Goal: Task Accomplishment & Management: Use online tool/utility

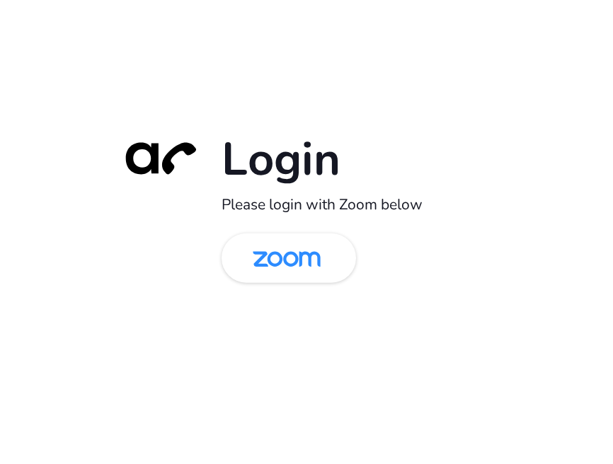
click at [308, 262] on img at bounding box center [287, 259] width 98 height 46
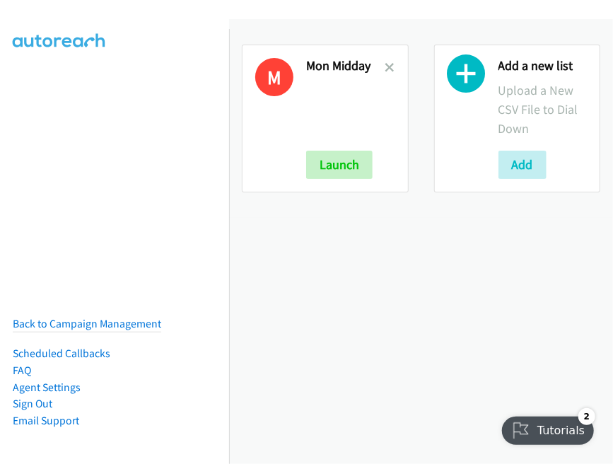
click at [386, 69] on icon at bounding box center [391, 69] width 10 height 10
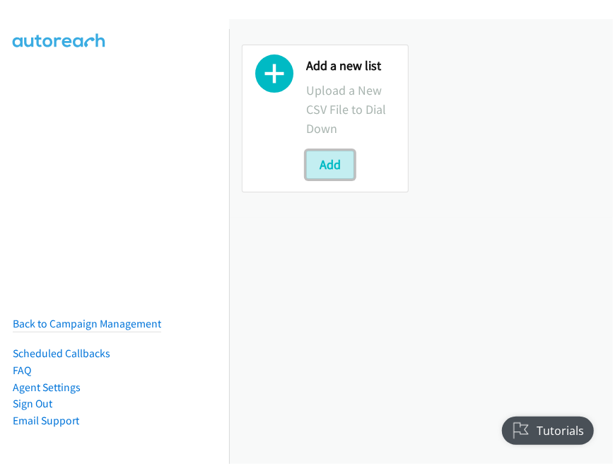
click at [330, 168] on button "Add" at bounding box center [330, 165] width 48 height 28
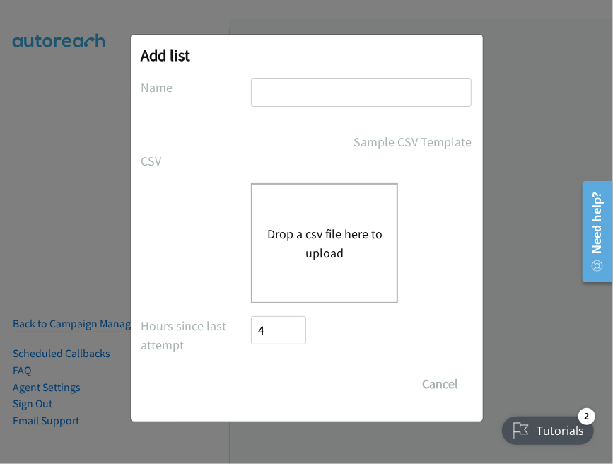
click at [289, 96] on input "text" at bounding box center [361, 92] width 221 height 29
type input "Morn Morn"
click at [311, 231] on button "Drop a csv file here to upload" at bounding box center [325, 243] width 116 height 38
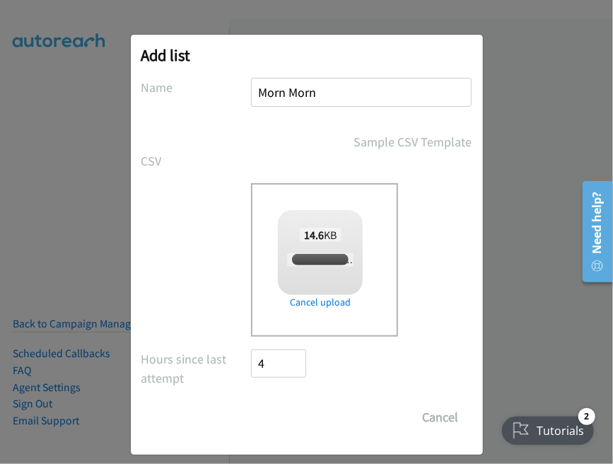
checkbox input "true"
drag, startPoint x: 318, startPoint y: 95, endPoint x: 242, endPoint y: 90, distance: 76.6
click at [242, 90] on div "Name Morn Morn" at bounding box center [306, 99] width 331 height 42
click at [279, 89] on input "Morn Morn" at bounding box center [361, 92] width 221 height 29
drag, startPoint x: 270, startPoint y: 92, endPoint x: 241, endPoint y: 89, distance: 29.1
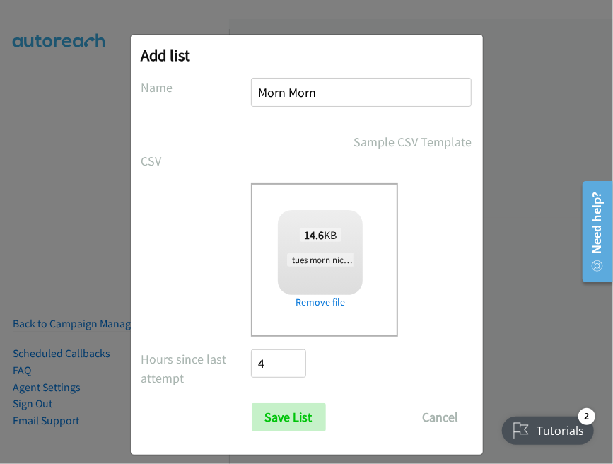
click at [241, 89] on div "Name Morn Morn" at bounding box center [306, 99] width 331 height 42
type input "Tues Morn"
click at [286, 422] on input "Save List" at bounding box center [289, 417] width 74 height 28
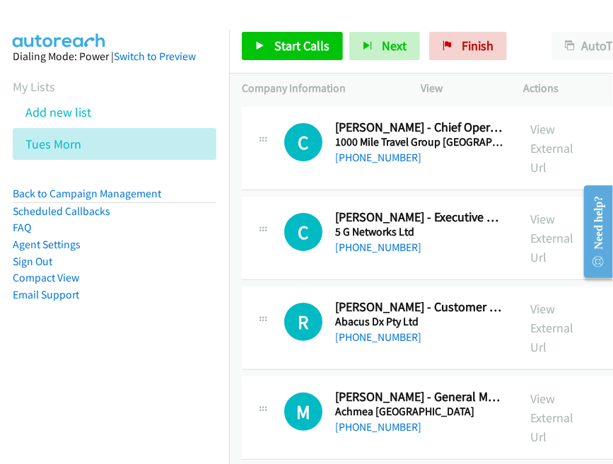
click at [61, 282] on link "Compact View" at bounding box center [46, 277] width 67 height 13
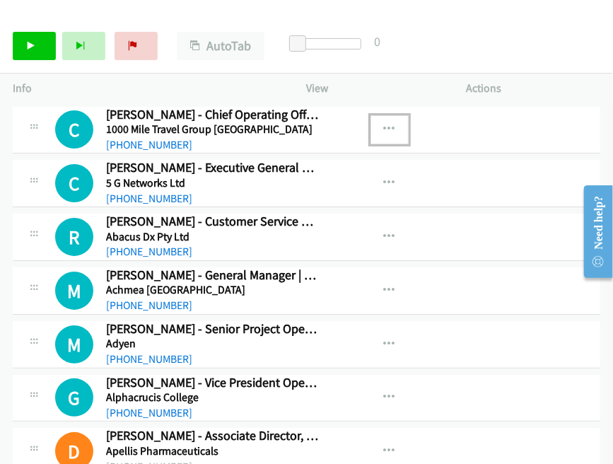
click at [384, 131] on icon "button" at bounding box center [389, 129] width 11 height 11
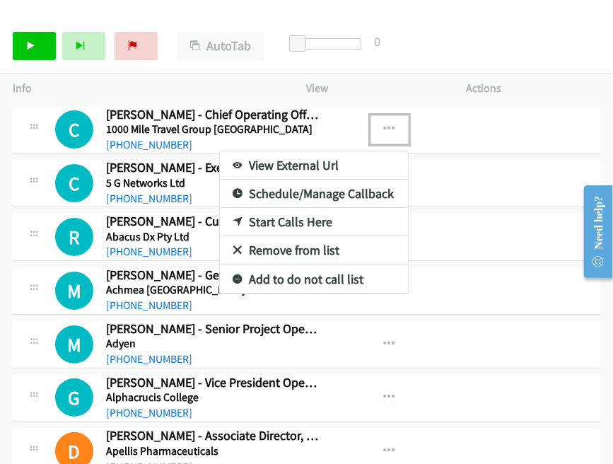
click at [323, 161] on link "View External Url" at bounding box center [314, 165] width 188 height 28
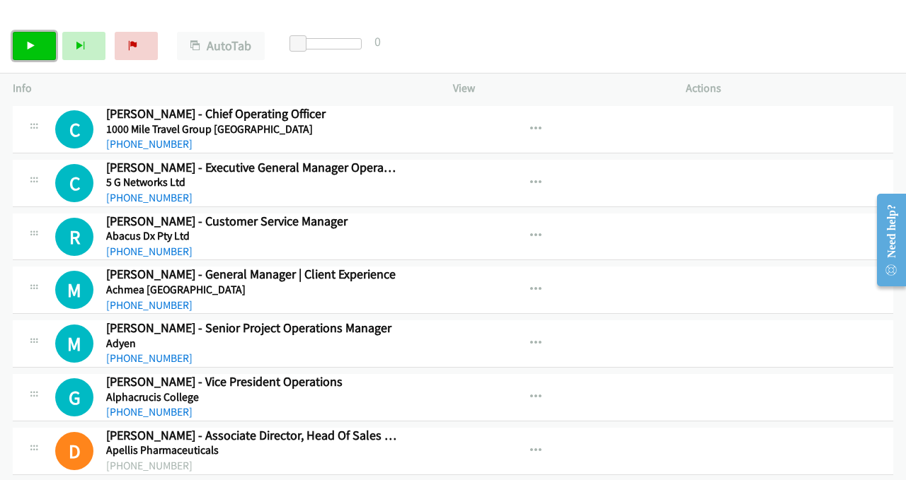
click at [24, 40] on link "Start Calls" at bounding box center [34, 46] width 43 height 28
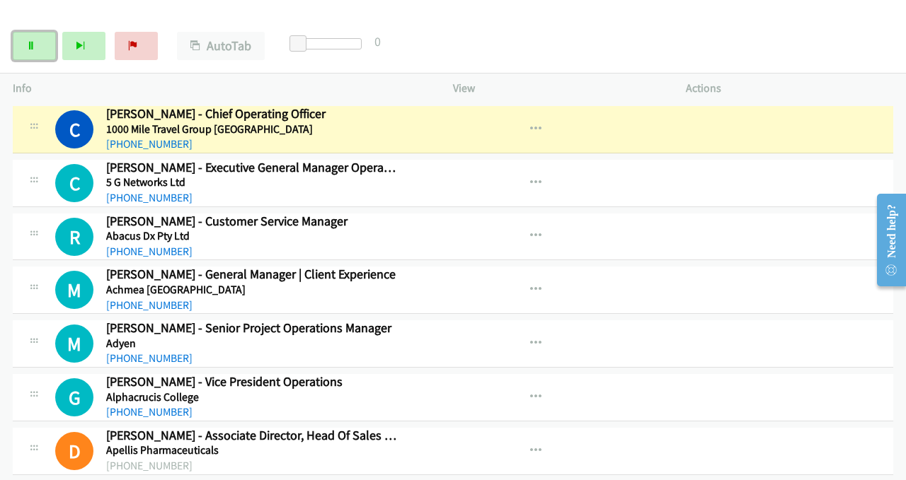
click at [43, 47] on link "Pause" at bounding box center [34, 46] width 43 height 28
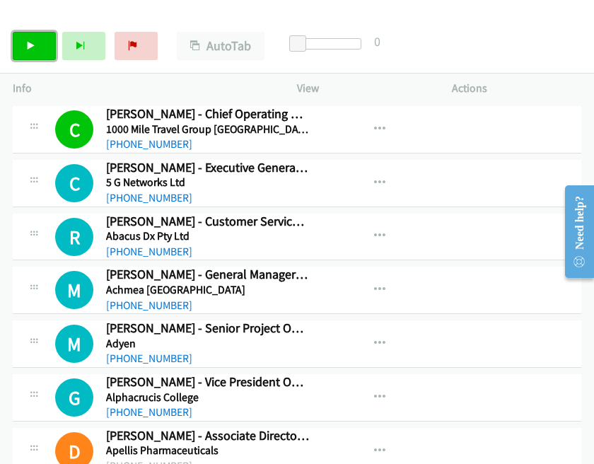
click at [42, 46] on link "Start Calls" at bounding box center [34, 46] width 43 height 28
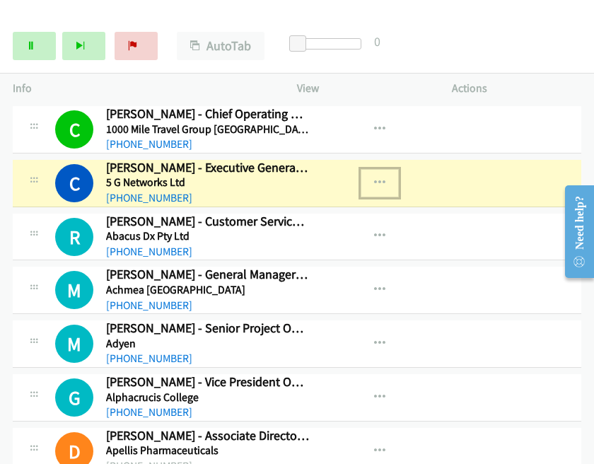
click at [376, 182] on icon "button" at bounding box center [379, 183] width 11 height 11
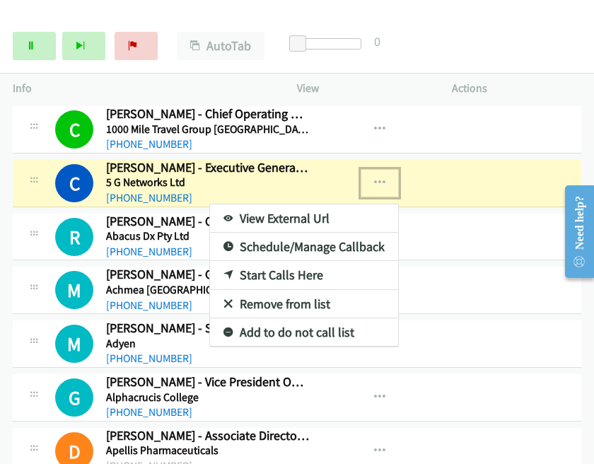
click at [308, 220] on link "View External Url" at bounding box center [304, 218] width 188 height 28
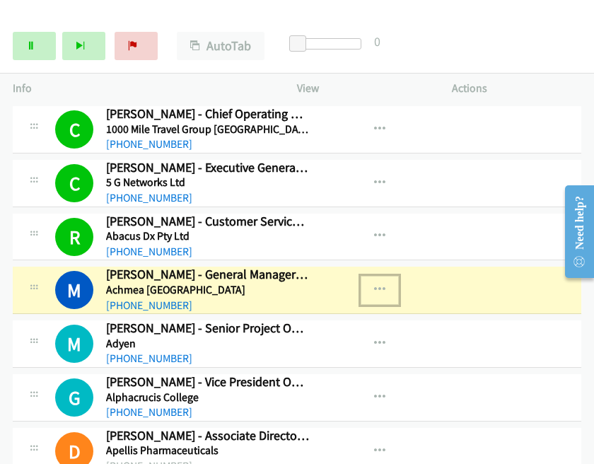
click at [378, 286] on icon "button" at bounding box center [379, 289] width 11 height 11
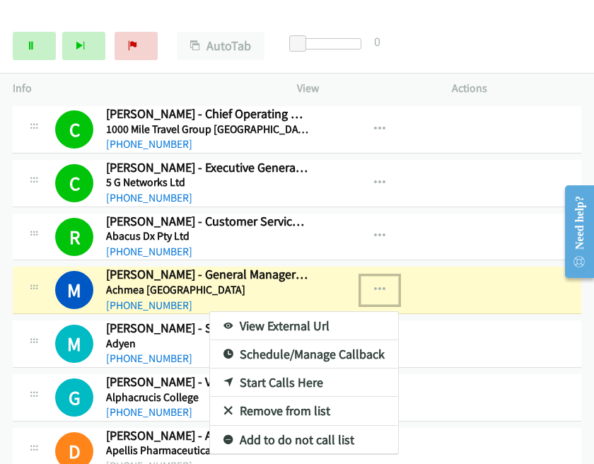
click at [263, 328] on link "View External Url" at bounding box center [304, 326] width 188 height 28
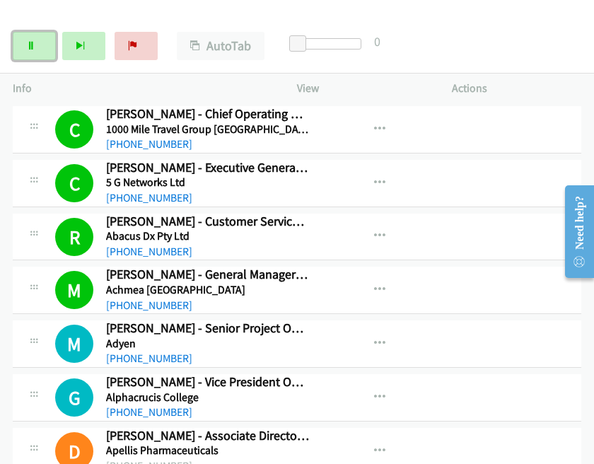
click at [33, 49] on icon at bounding box center [31, 47] width 10 height 10
click at [26, 50] on icon at bounding box center [31, 47] width 10 height 10
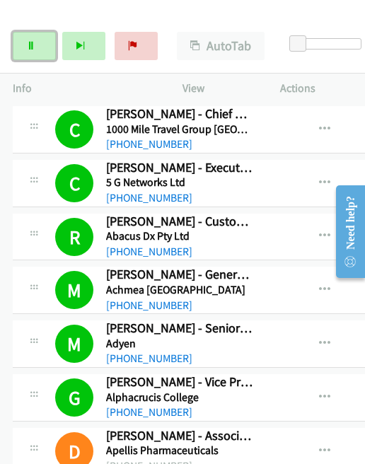
click at [22, 45] on link "Pause" at bounding box center [34, 46] width 43 height 28
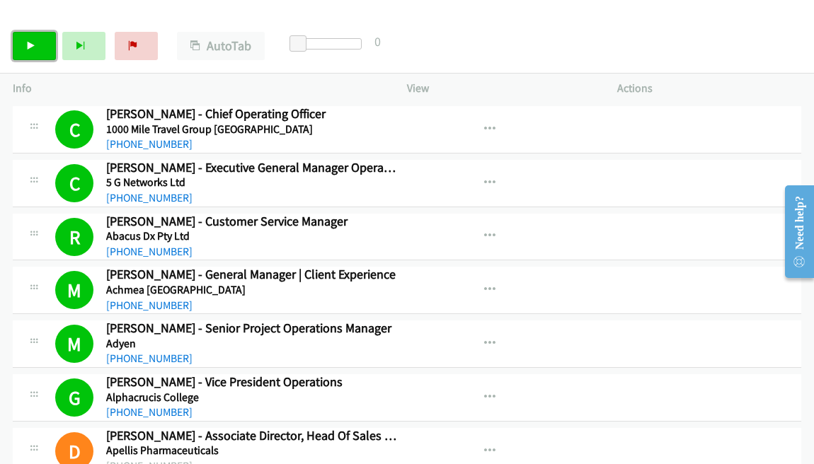
click at [26, 40] on link "Start Calls" at bounding box center [34, 46] width 43 height 28
click at [31, 33] on link "Pause" at bounding box center [34, 46] width 43 height 28
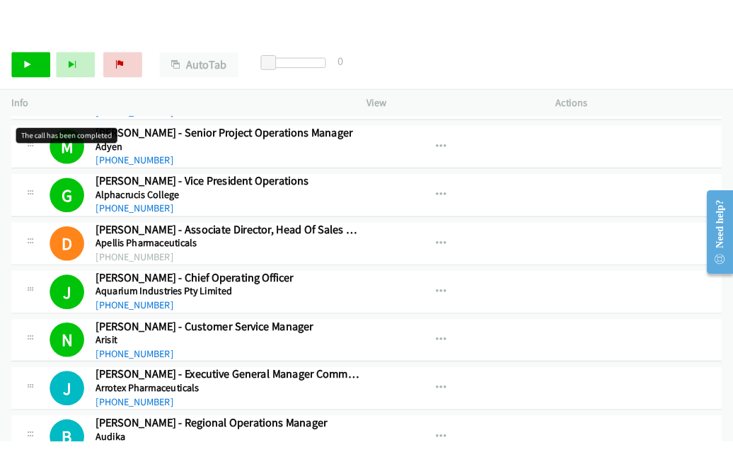
scroll to position [283, 0]
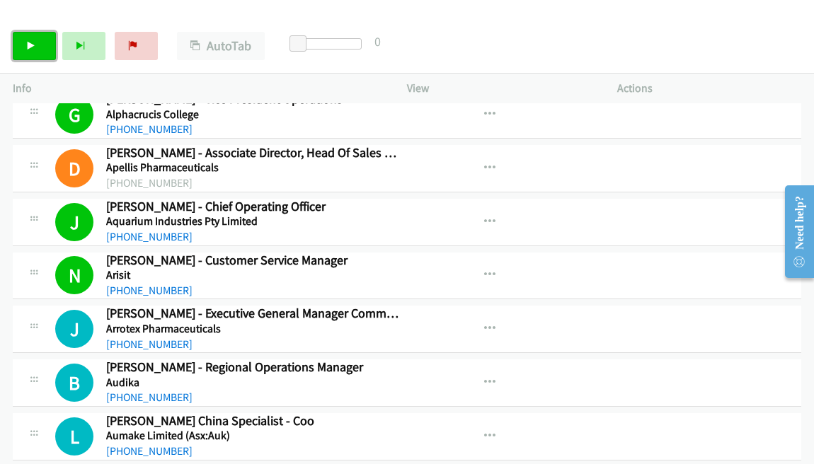
click at [23, 50] on link "Start Calls" at bounding box center [34, 46] width 43 height 28
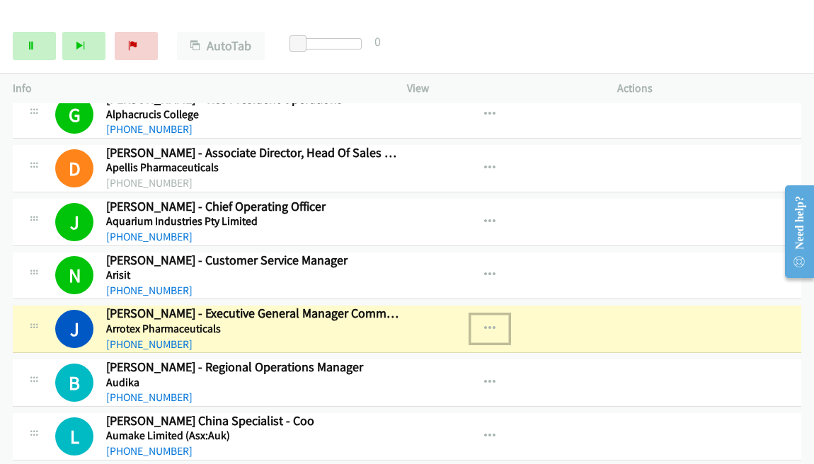
click at [487, 323] on icon "button" at bounding box center [489, 328] width 11 height 11
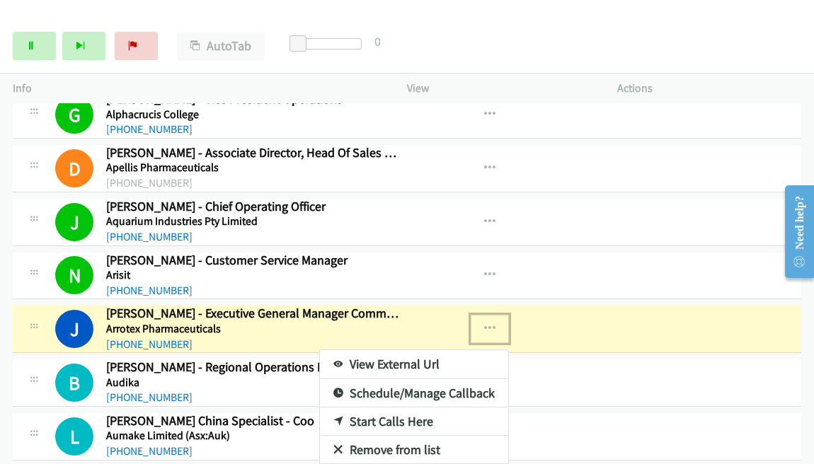
click at [391, 359] on link "View External Url" at bounding box center [414, 364] width 188 height 28
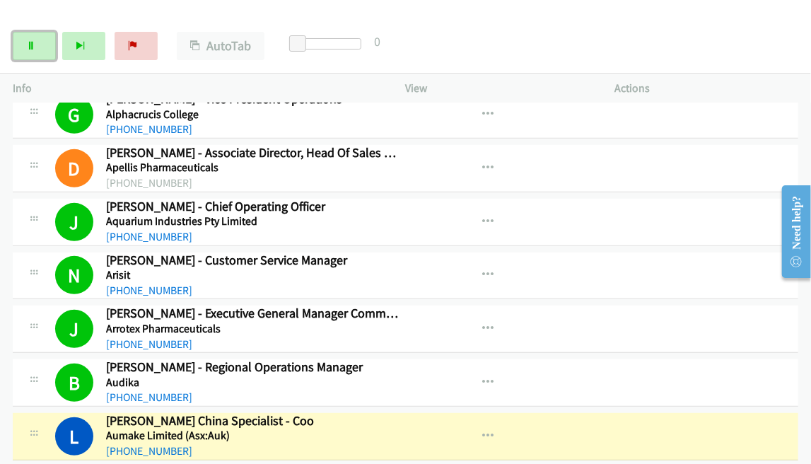
click at [34, 50] on icon at bounding box center [31, 47] width 10 height 10
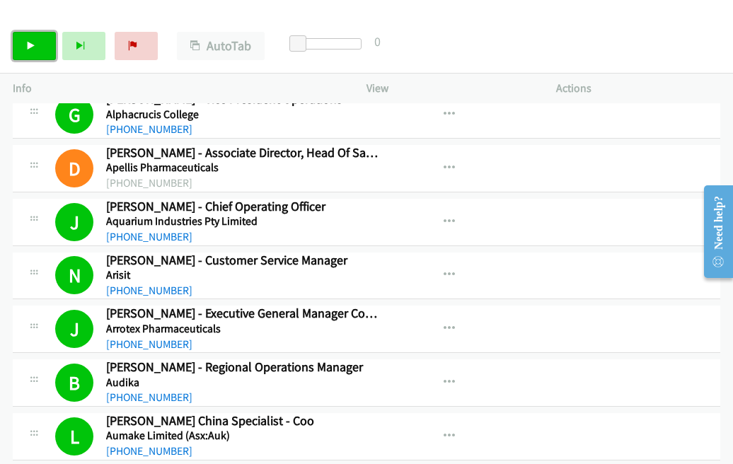
click at [30, 50] on link "Start Calls" at bounding box center [34, 46] width 43 height 28
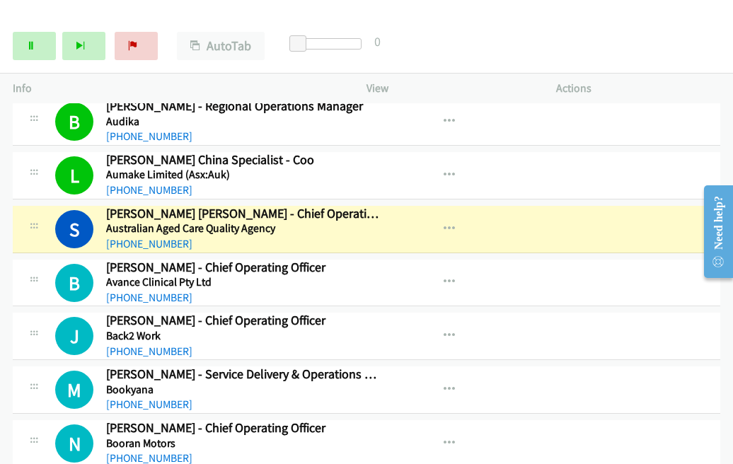
scroll to position [566, 0]
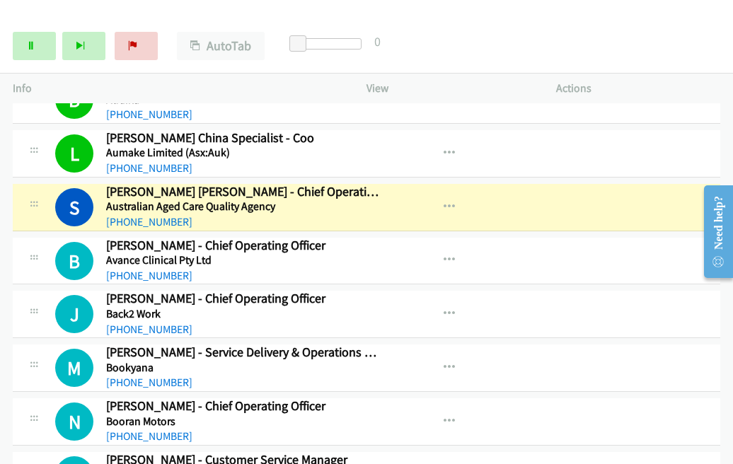
click at [534, 11] on div at bounding box center [360, 27] width 720 height 54
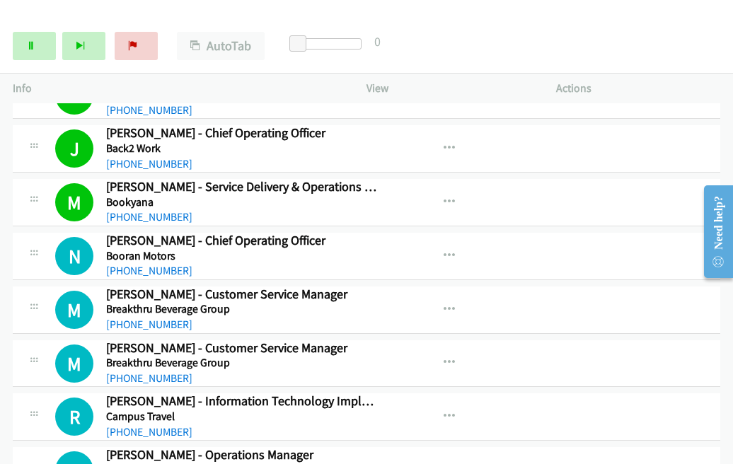
scroll to position [746, 0]
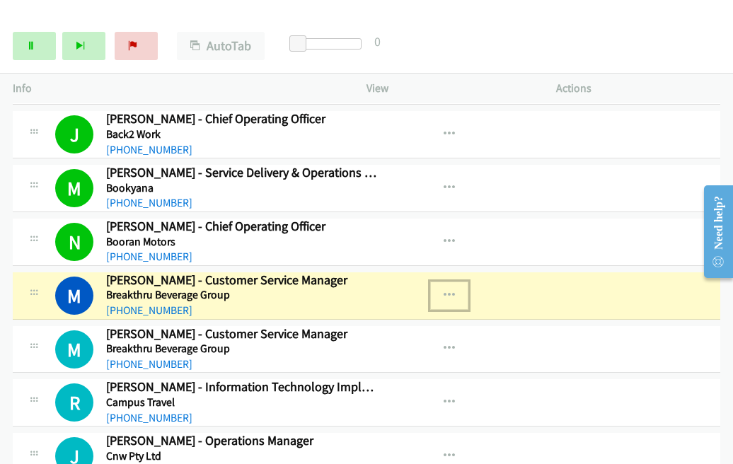
click at [444, 290] on icon "button" at bounding box center [449, 295] width 11 height 11
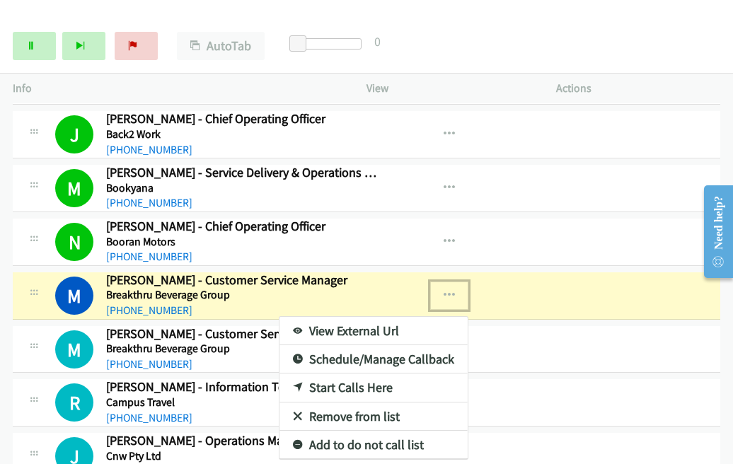
click at [367, 328] on link "View External Url" at bounding box center [373, 331] width 188 height 28
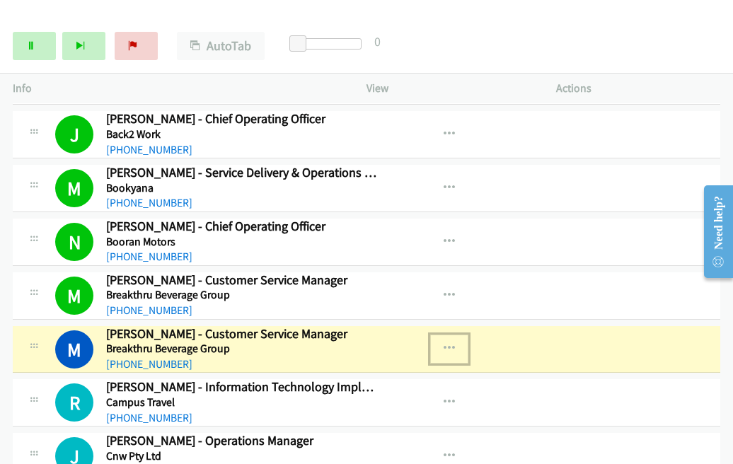
click at [447, 343] on icon "button" at bounding box center [449, 348] width 11 height 11
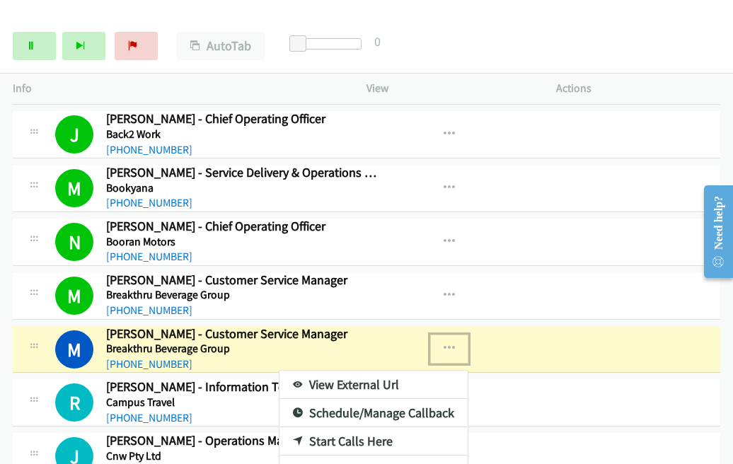
click at [335, 378] on link "View External Url" at bounding box center [373, 385] width 188 height 28
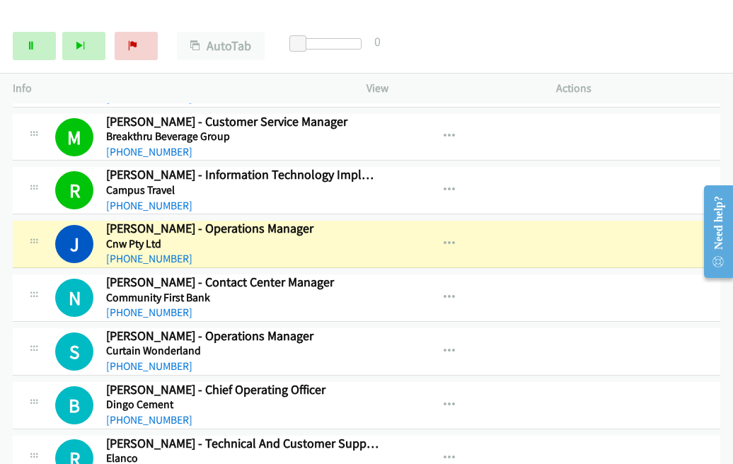
scroll to position [1029, 0]
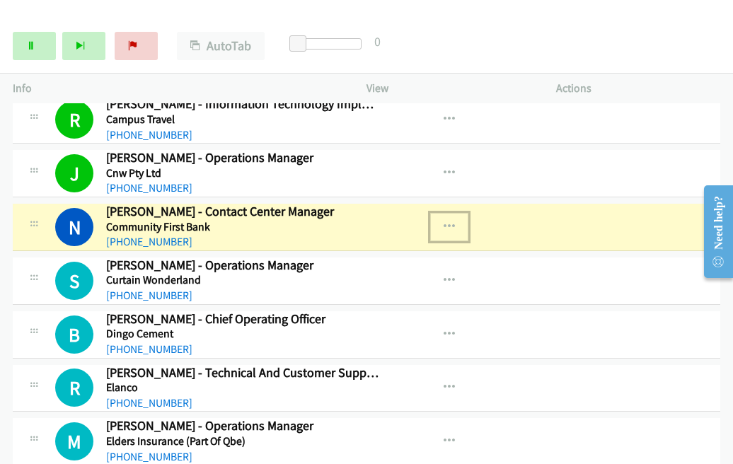
click at [444, 221] on icon "button" at bounding box center [449, 226] width 11 height 11
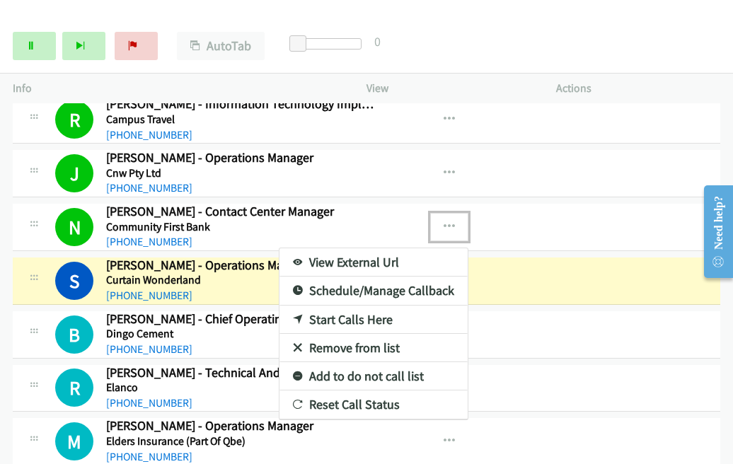
click at [560, 56] on div at bounding box center [366, 232] width 733 height 464
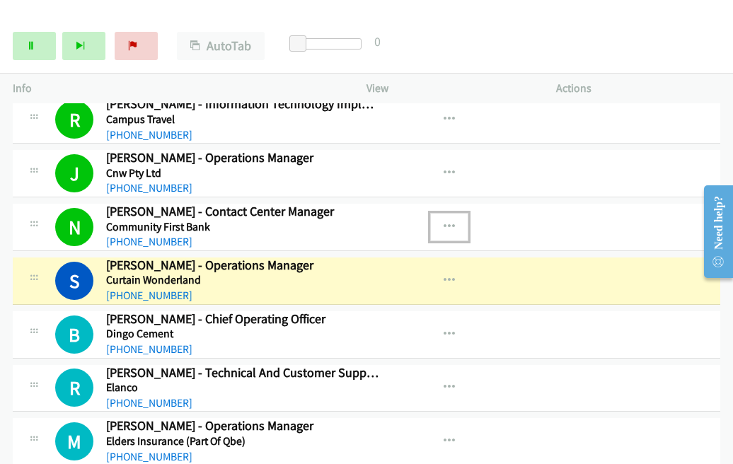
scroll to position [1099, 0]
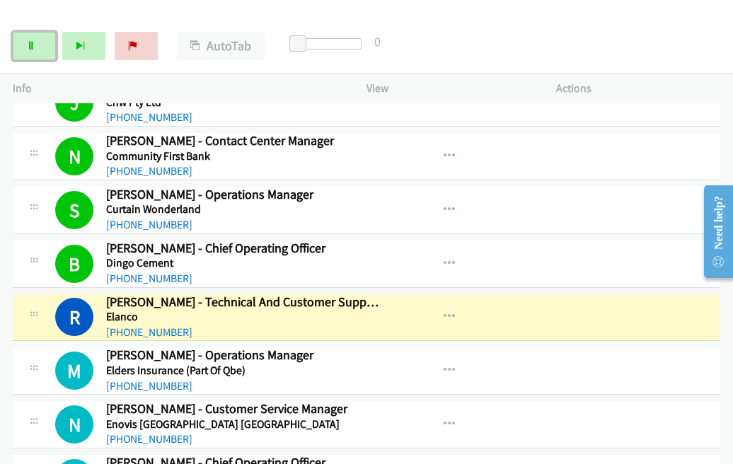
click at [31, 45] on icon at bounding box center [31, 47] width 10 height 10
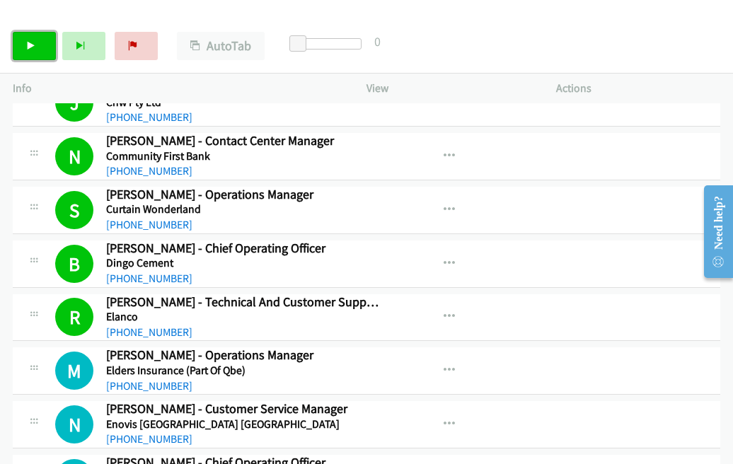
click at [33, 42] on icon at bounding box center [31, 47] width 10 height 10
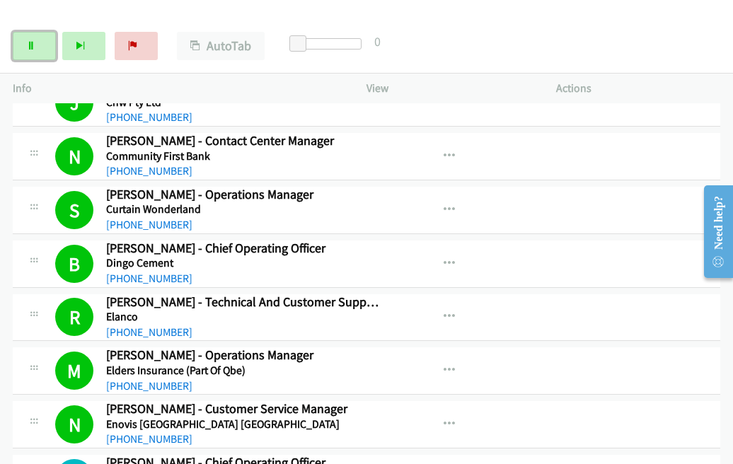
click at [19, 46] on link "Pause" at bounding box center [34, 46] width 43 height 28
click at [20, 50] on link "Start Calls" at bounding box center [34, 46] width 43 height 28
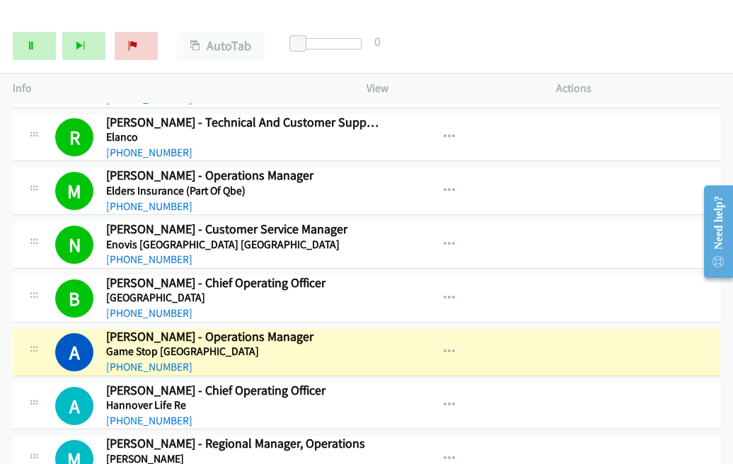
scroll to position [1312, 0]
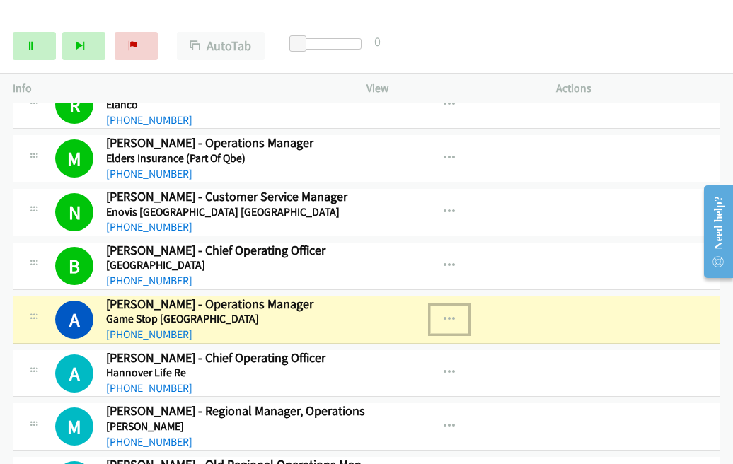
click at [444, 314] on icon "button" at bounding box center [449, 319] width 11 height 11
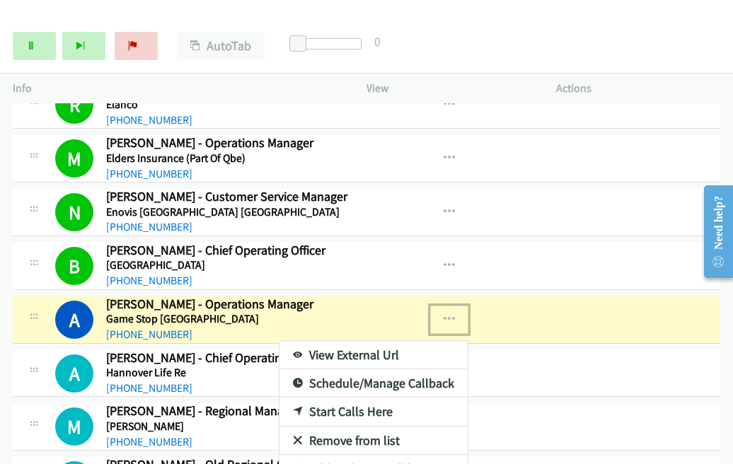
click at [362, 348] on link "View External Url" at bounding box center [373, 355] width 188 height 28
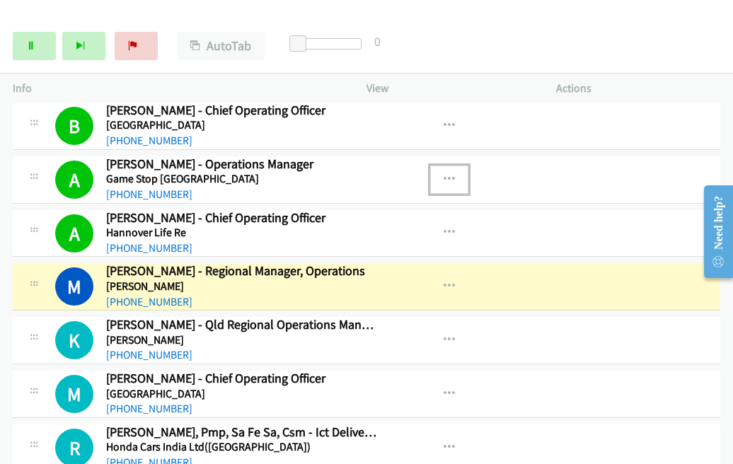
scroll to position [1453, 0]
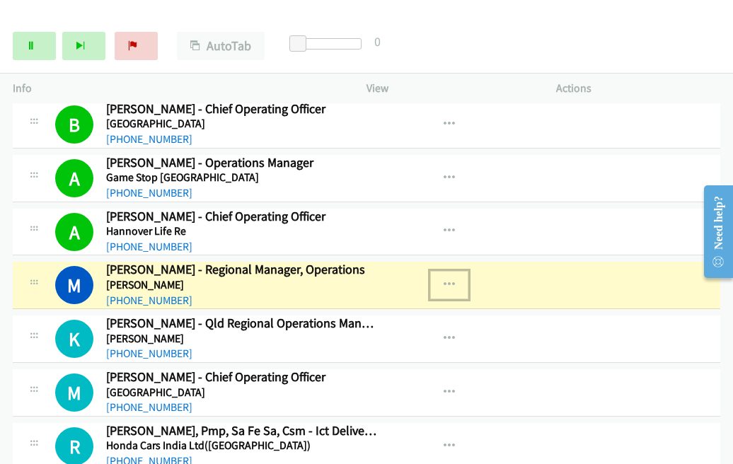
click at [447, 279] on icon "button" at bounding box center [449, 284] width 11 height 11
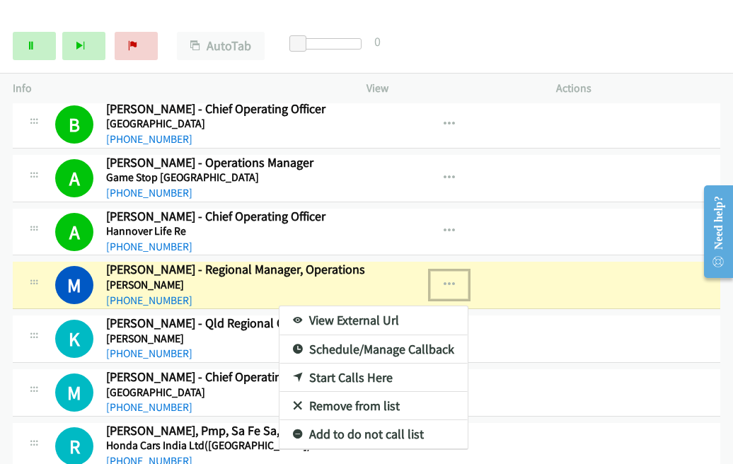
click at [335, 309] on link "View External Url" at bounding box center [373, 320] width 188 height 28
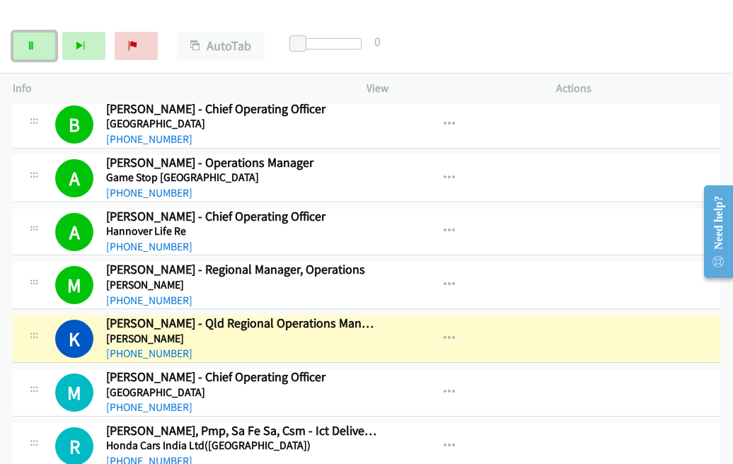
drag, startPoint x: 33, startPoint y: 50, endPoint x: 245, endPoint y: 7, distance: 216.6
click at [33, 50] on link "Pause" at bounding box center [34, 46] width 43 height 28
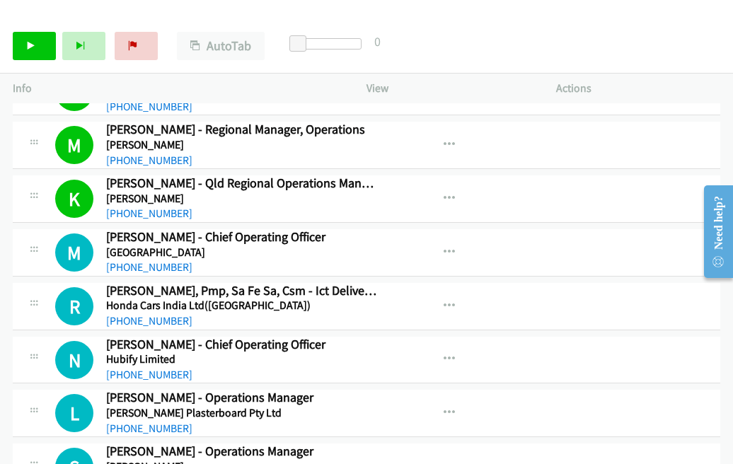
scroll to position [1595, 0]
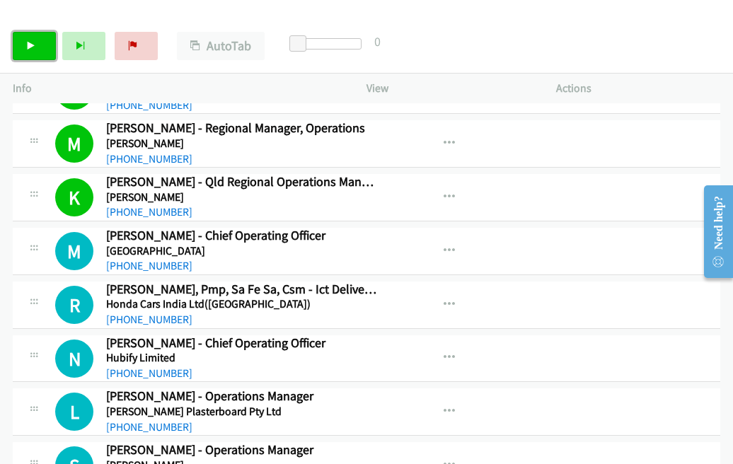
click at [20, 41] on link "Start Calls" at bounding box center [34, 46] width 43 height 28
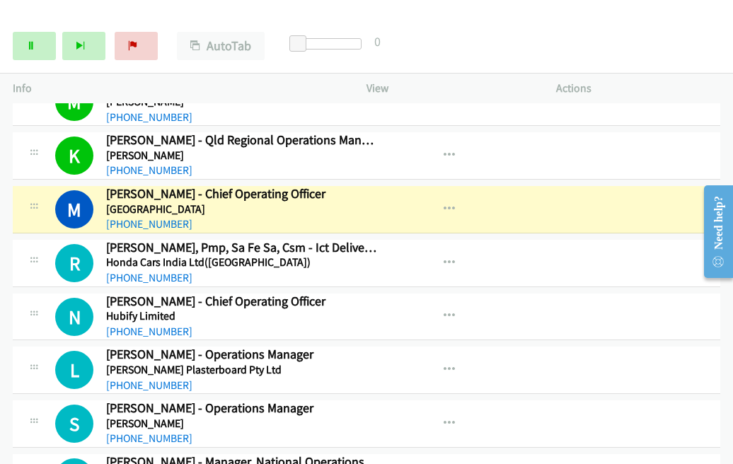
scroll to position [1665, 0]
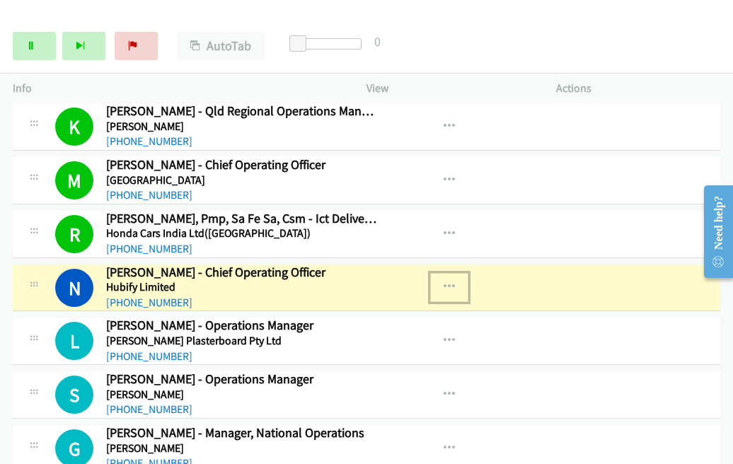
click at [443, 273] on button "button" at bounding box center [449, 287] width 38 height 28
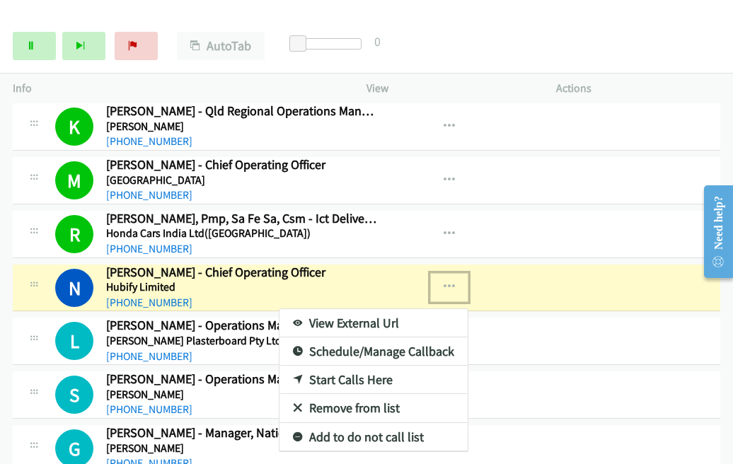
click at [340, 316] on link "View External Url" at bounding box center [373, 323] width 188 height 28
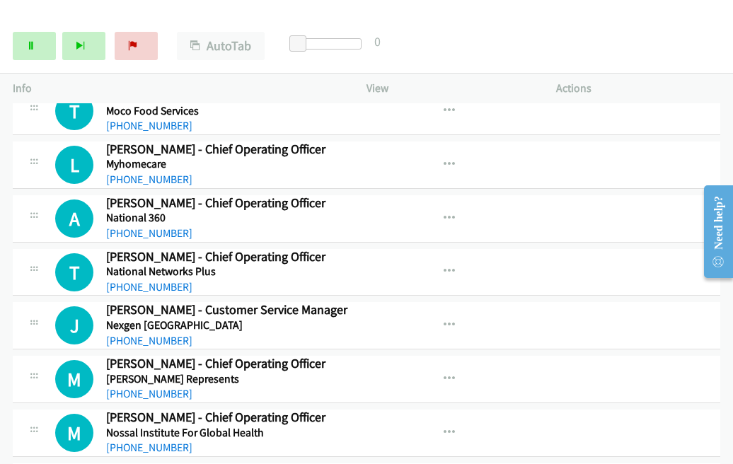
scroll to position [2302, 0]
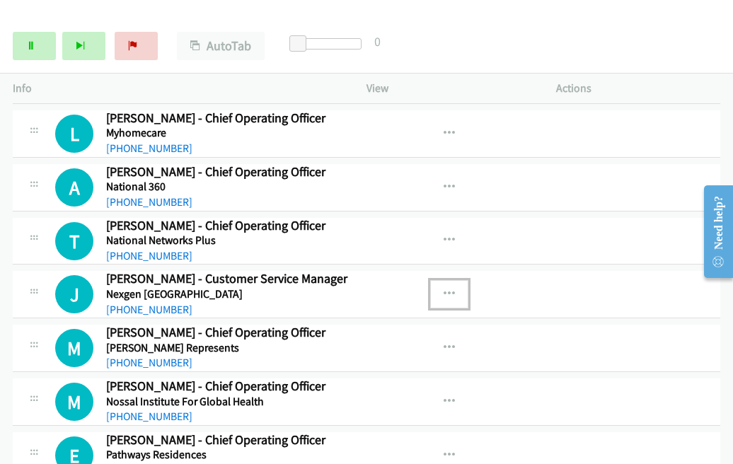
click at [444, 289] on icon "button" at bounding box center [449, 294] width 11 height 11
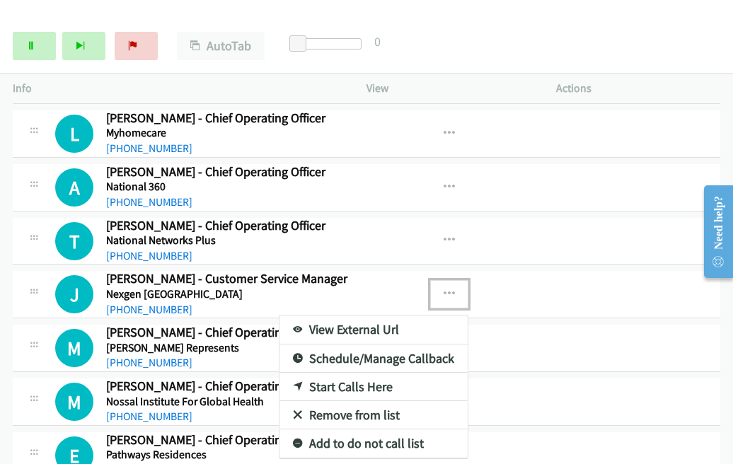
click at [346, 373] on link "Start Calls Here" at bounding box center [373, 387] width 188 height 28
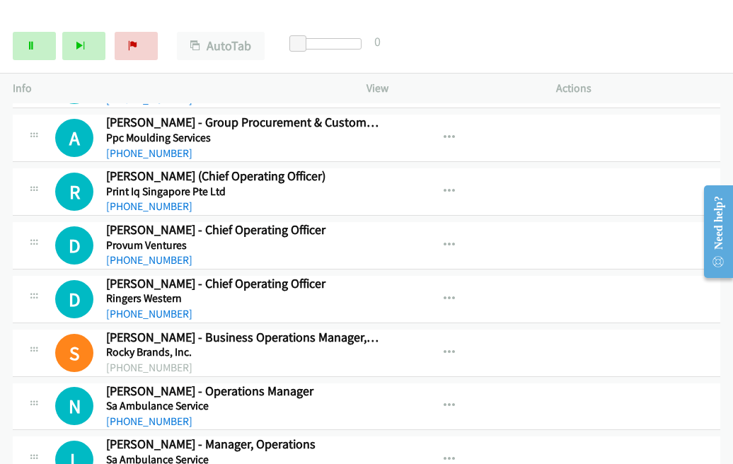
scroll to position [2656, 0]
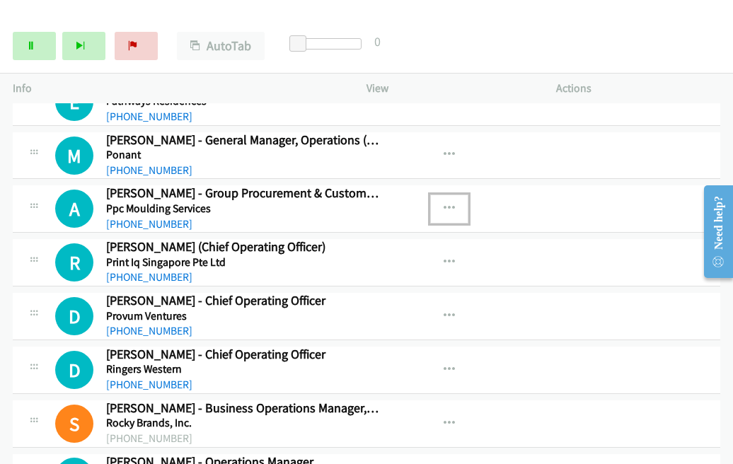
click at [444, 203] on icon "button" at bounding box center [449, 208] width 11 height 11
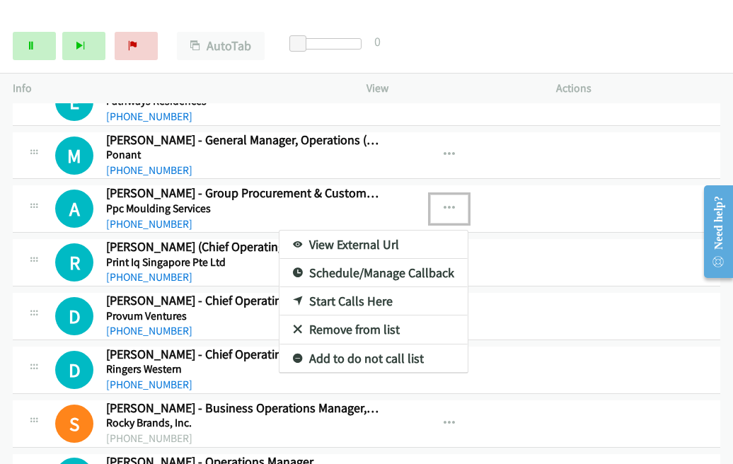
click at [335, 289] on link "Start Calls Here" at bounding box center [373, 301] width 188 height 28
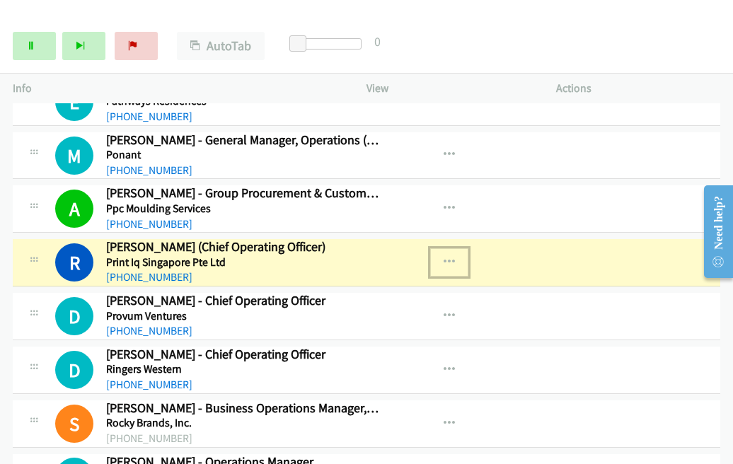
click at [444, 257] on icon "button" at bounding box center [449, 262] width 11 height 11
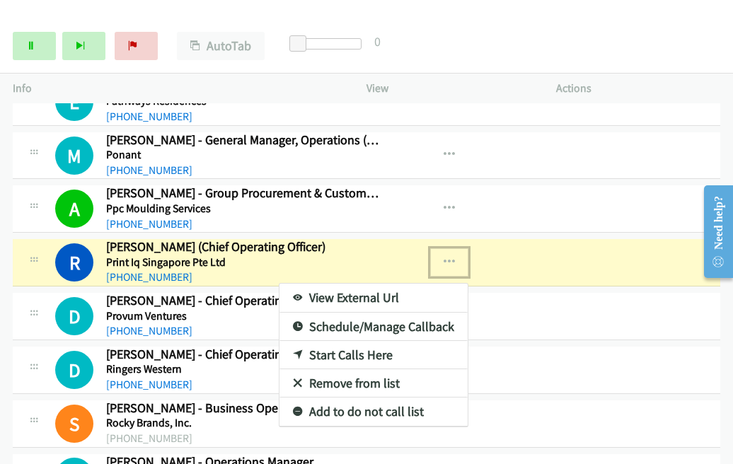
click at [355, 287] on link "View External Url" at bounding box center [373, 298] width 188 height 28
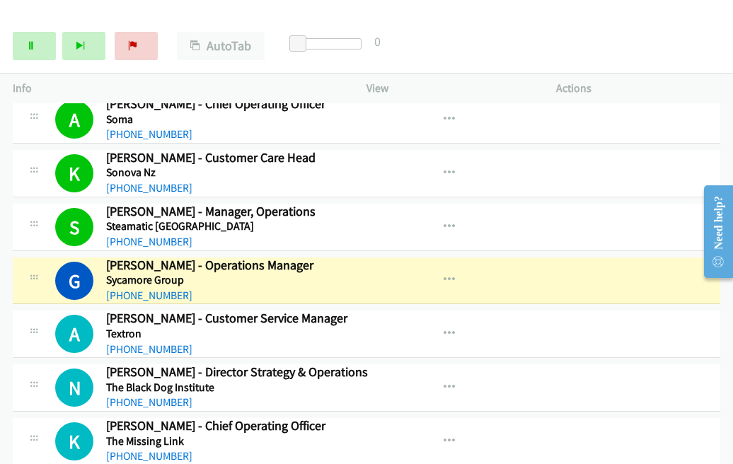
scroll to position [3130, 0]
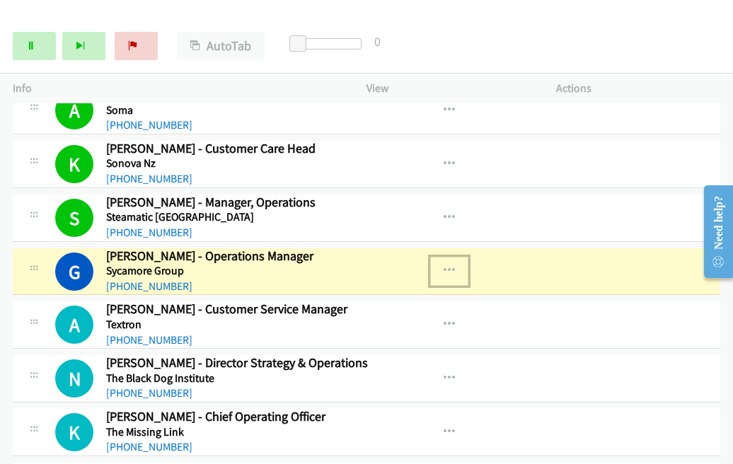
click at [444, 257] on button "button" at bounding box center [449, 271] width 38 height 28
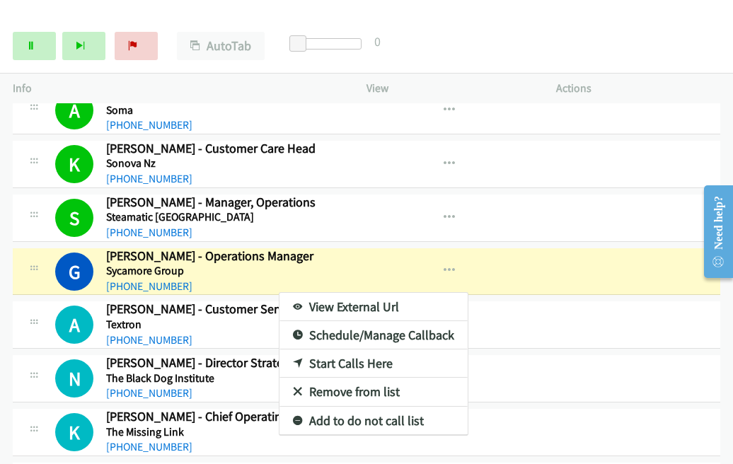
click at [355, 294] on link "View External Url" at bounding box center [373, 307] width 188 height 28
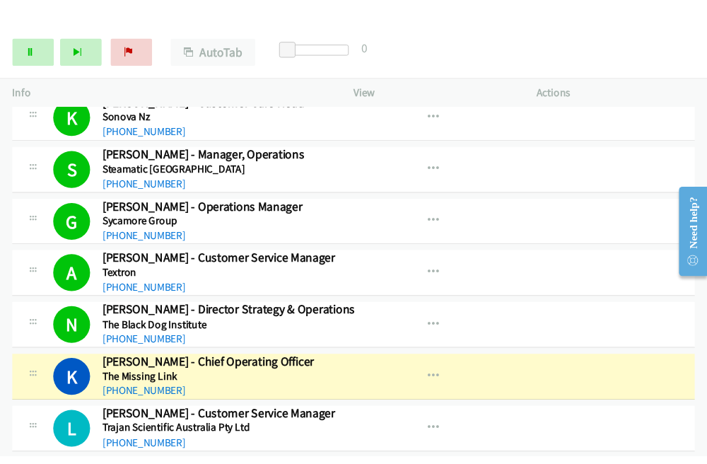
scroll to position [3201, 0]
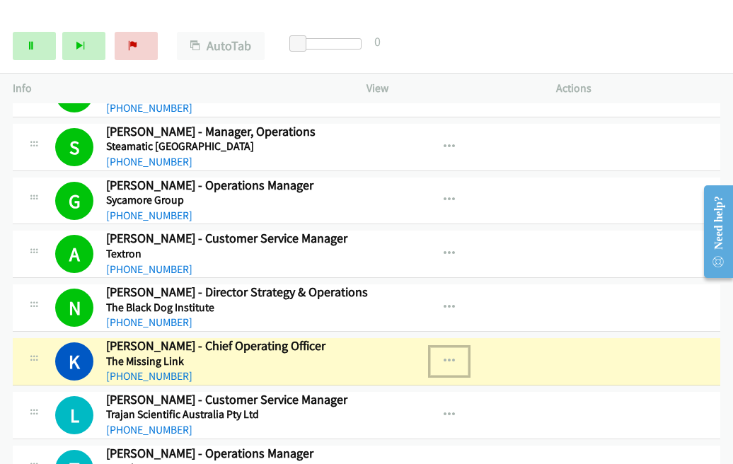
click at [444, 356] on icon "button" at bounding box center [449, 361] width 11 height 11
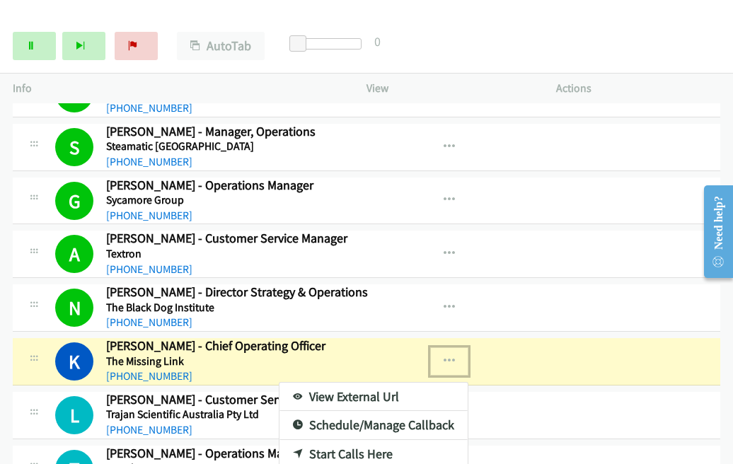
click at [341, 383] on link "View External Url" at bounding box center [373, 397] width 188 height 28
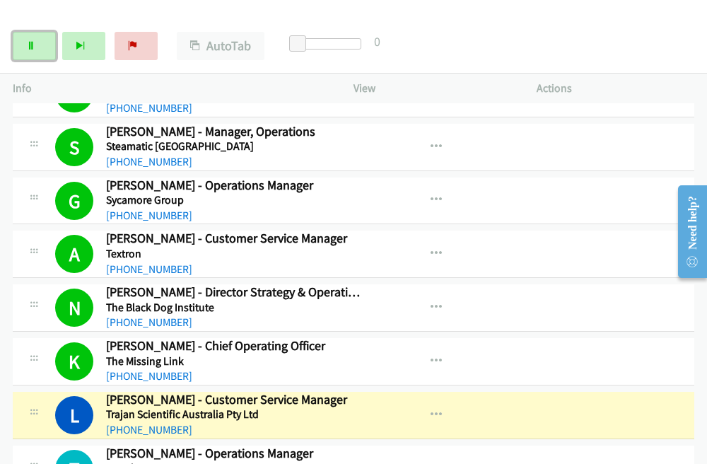
drag, startPoint x: 31, startPoint y: 44, endPoint x: 64, endPoint y: 40, distance: 32.7
click at [30, 45] on icon at bounding box center [31, 47] width 10 height 10
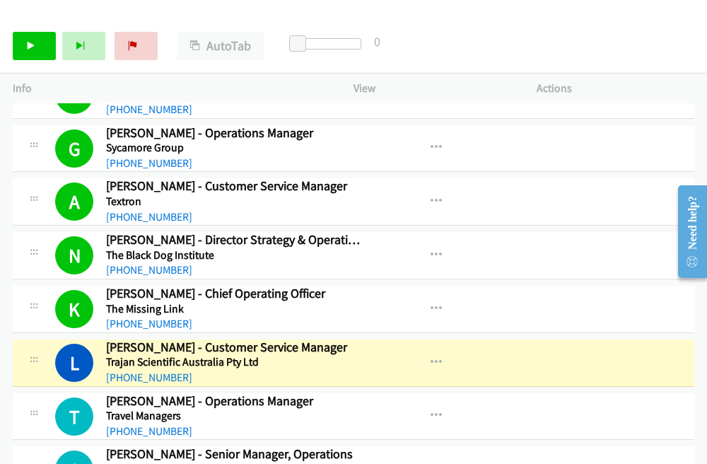
scroll to position [3271, 0]
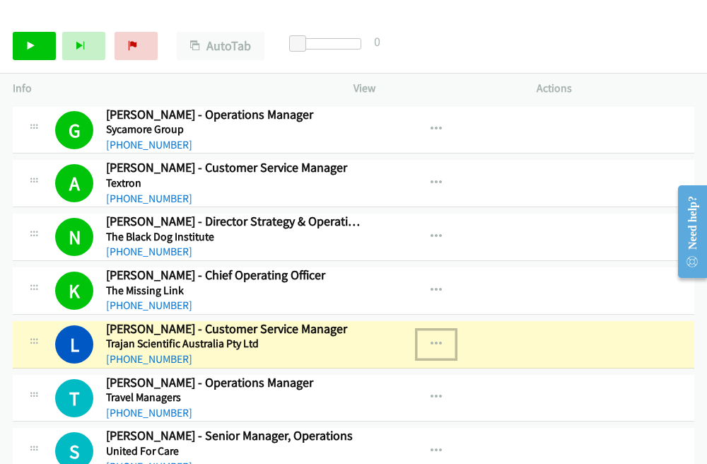
click at [432, 339] on icon "button" at bounding box center [436, 344] width 11 height 11
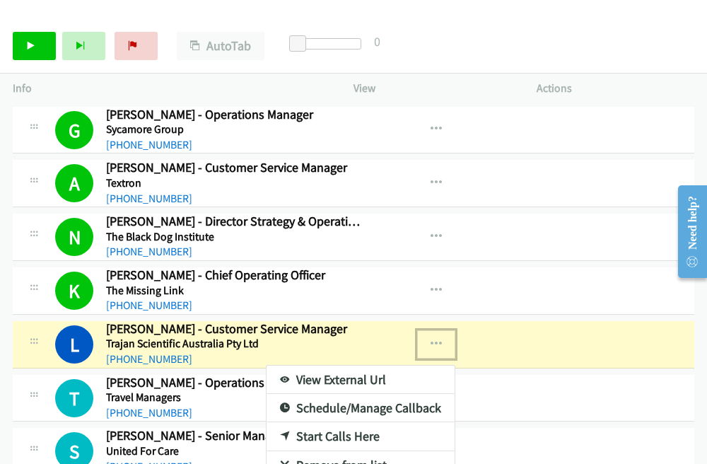
click at [313, 366] on link "View External Url" at bounding box center [361, 380] width 188 height 28
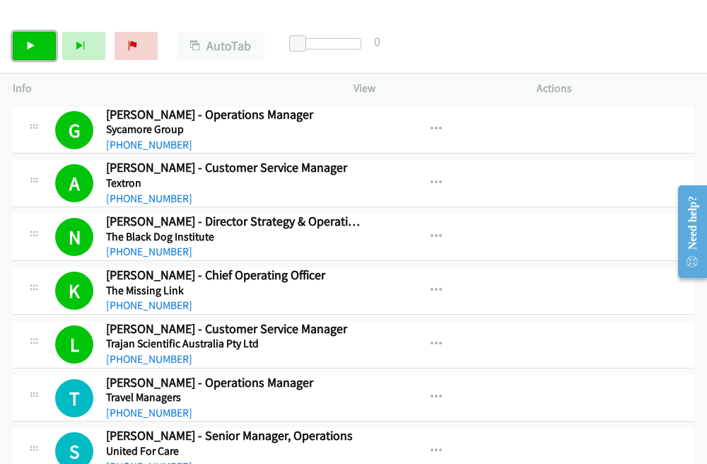
click at [18, 33] on link "Start Calls" at bounding box center [34, 46] width 43 height 28
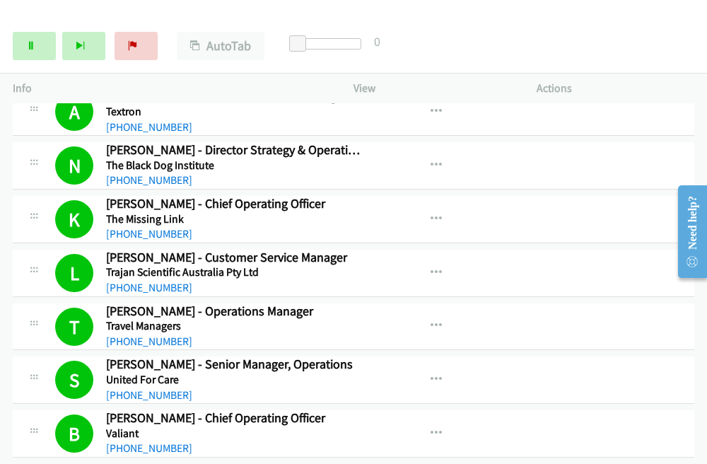
scroll to position [3484, 0]
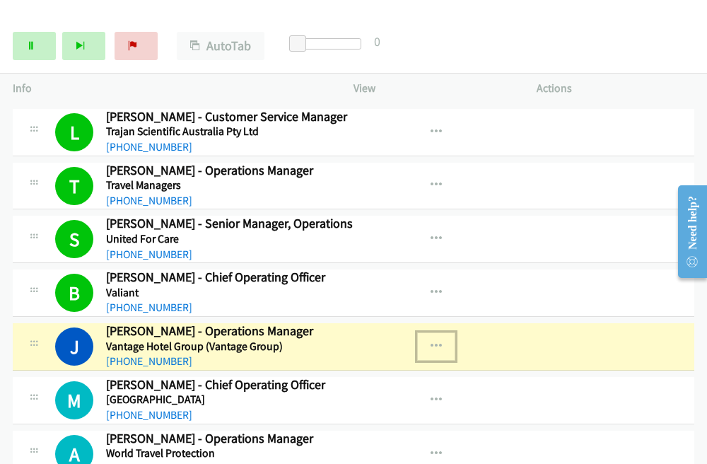
click at [432, 341] on icon "button" at bounding box center [436, 346] width 11 height 11
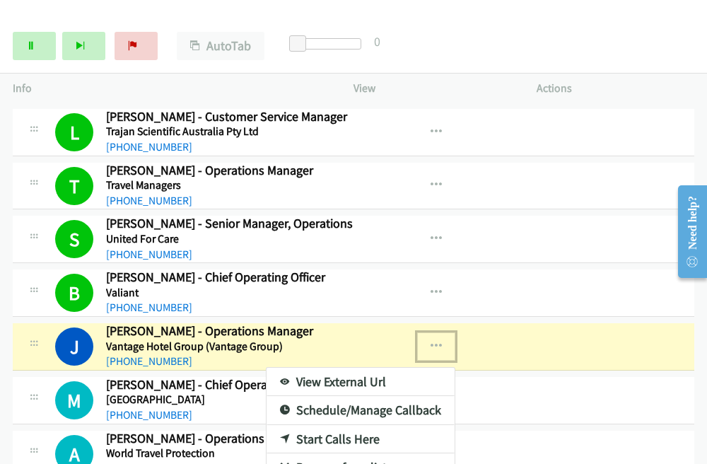
click at [317, 368] on link "View External Url" at bounding box center [361, 382] width 188 height 28
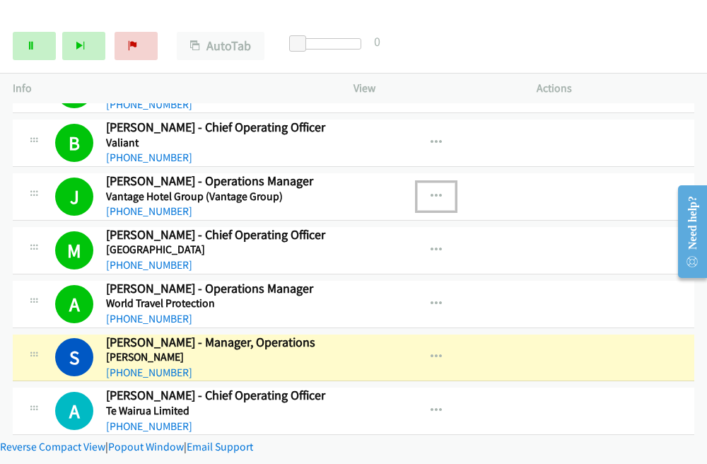
scroll to position [3641, 0]
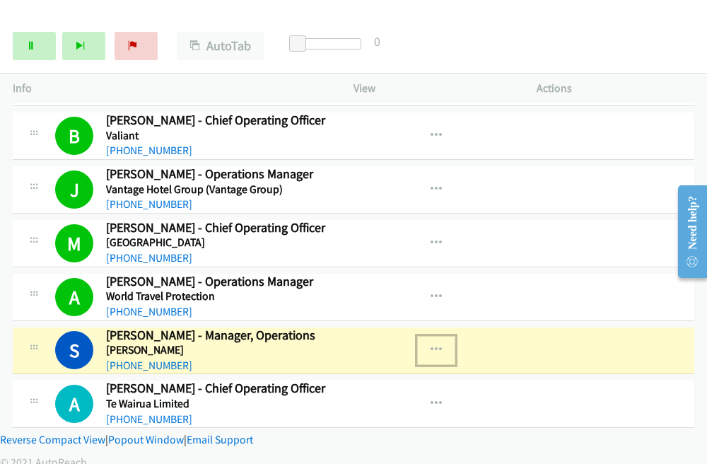
click at [431, 345] on icon "button" at bounding box center [436, 350] width 11 height 11
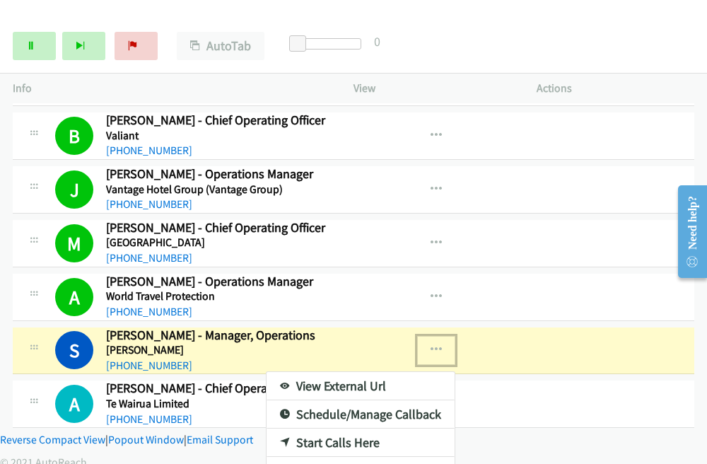
click at [306, 372] on link "View External Url" at bounding box center [361, 386] width 188 height 28
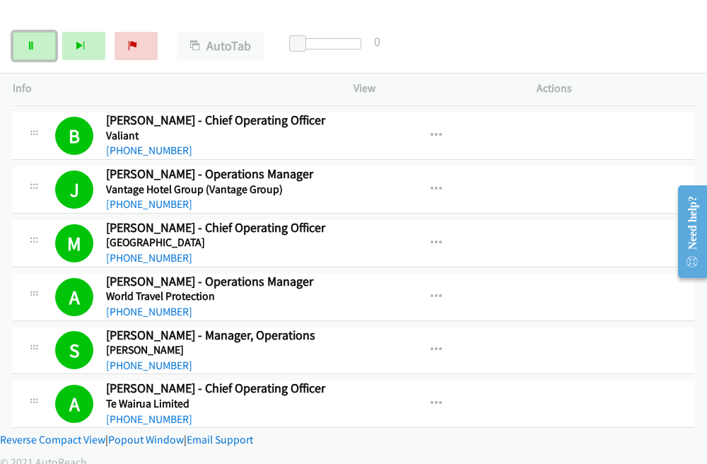
click at [19, 48] on link "Pause" at bounding box center [34, 46] width 43 height 28
click at [431, 345] on icon "button" at bounding box center [436, 350] width 11 height 11
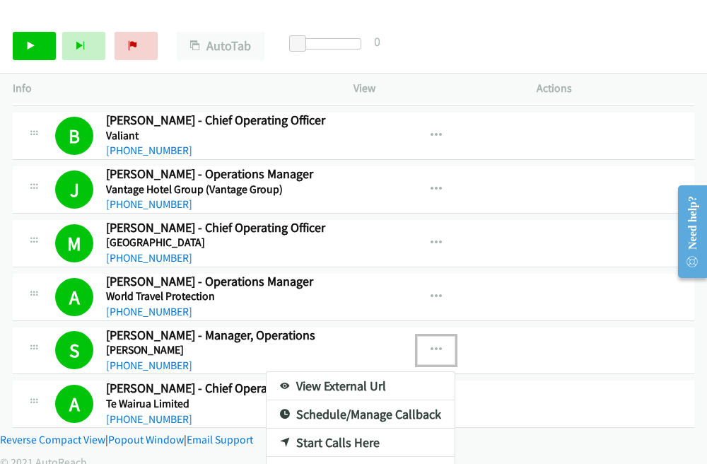
click at [531, 417] on div at bounding box center [353, 232] width 707 height 464
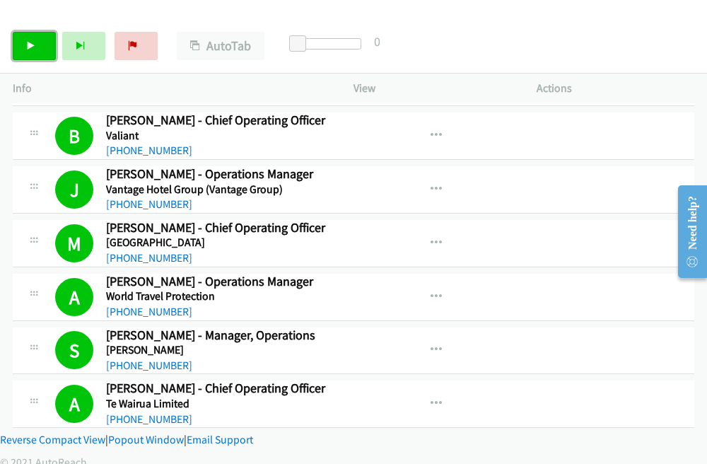
click at [34, 53] on link "Start Calls" at bounding box center [34, 46] width 43 height 28
click at [444, 21] on div "Start Calls Pause Next Finish Started AutoTab AutoTab 0" at bounding box center [353, 46] width 707 height 54
click at [10, 42] on div "Start Calls Pause Next Finish Dialing Tim Blake - Chief Operating Officer AutoT…" at bounding box center [353, 46] width 707 height 54
click at [23, 46] on link "Pause" at bounding box center [34, 46] width 43 height 28
click at [405, 454] on div "© 2021 AutoReach" at bounding box center [353, 462] width 707 height 17
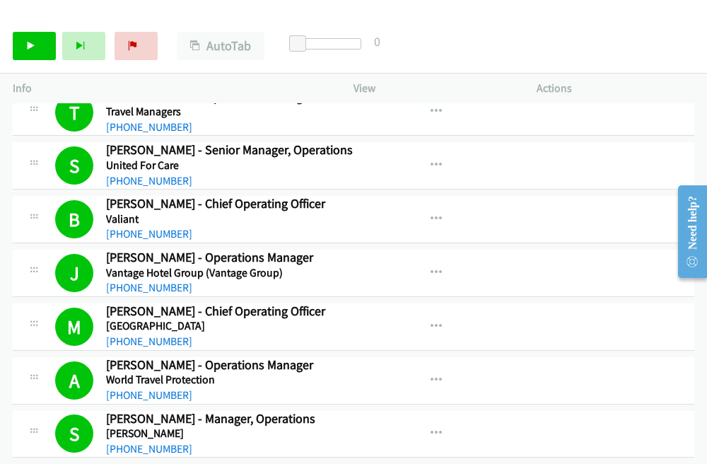
scroll to position [3428, 0]
